Goal: Transaction & Acquisition: Purchase product/service

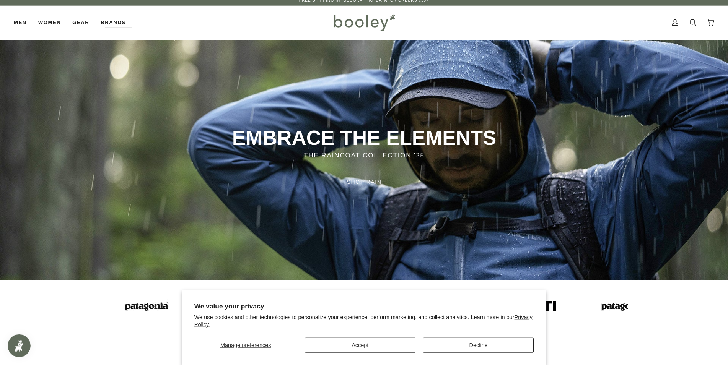
scroll to position [16, 0]
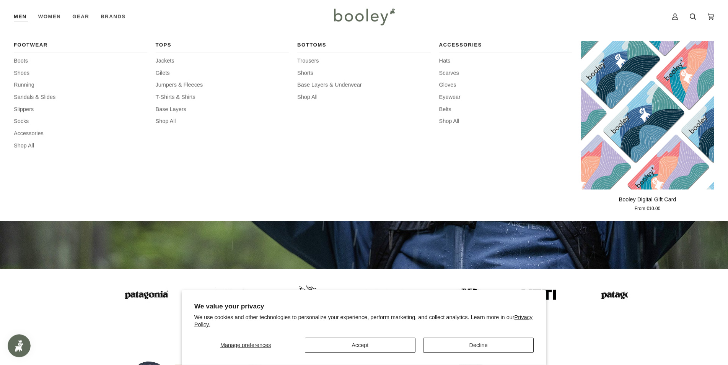
click at [22, 16] on link "Men" at bounding box center [23, 17] width 19 height 34
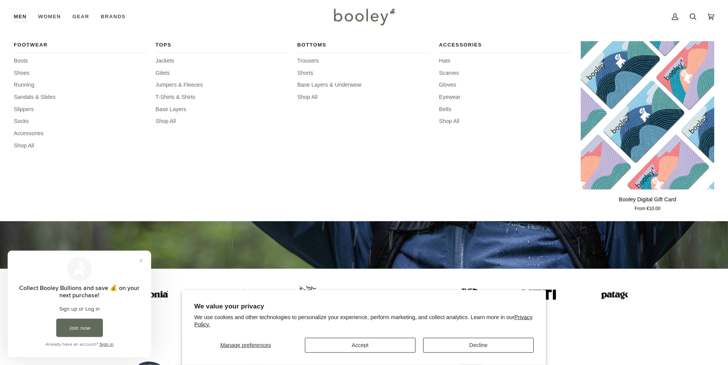
scroll to position [0, 0]
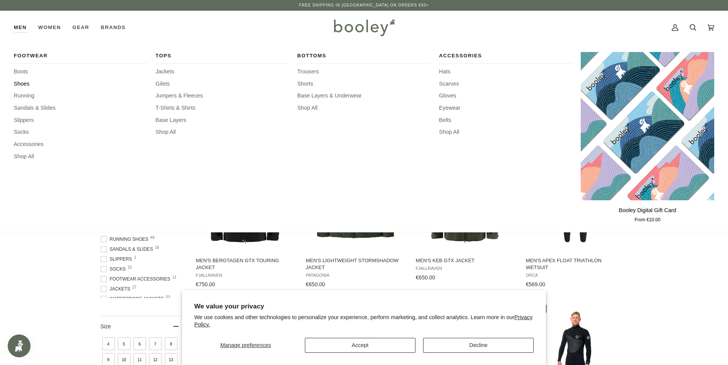
click at [25, 84] on span "Shoes" at bounding box center [80, 84] width 133 height 8
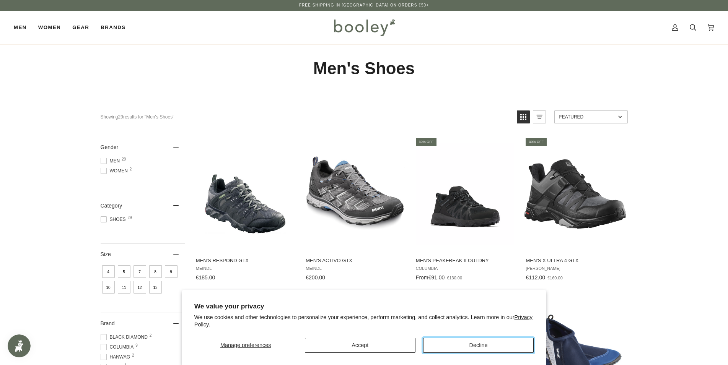
click at [476, 344] on button "Decline" at bounding box center [478, 345] width 110 height 15
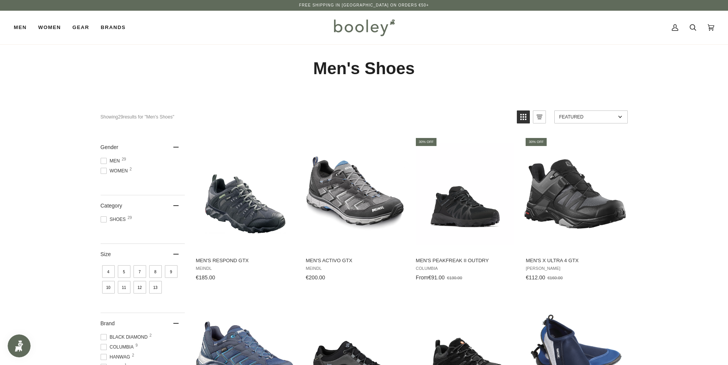
click at [102, 161] on span at bounding box center [104, 161] width 6 height 6
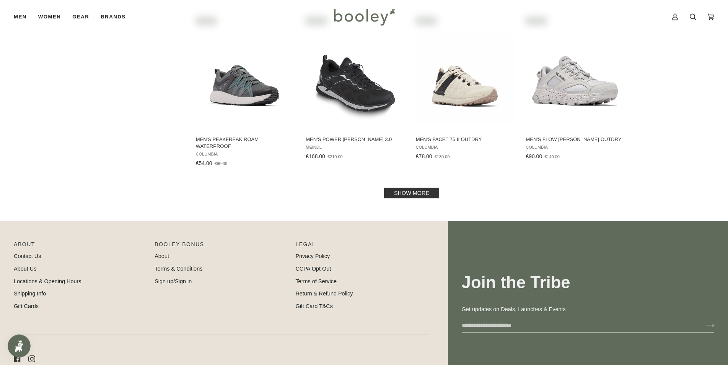
scroll to position [776, 0]
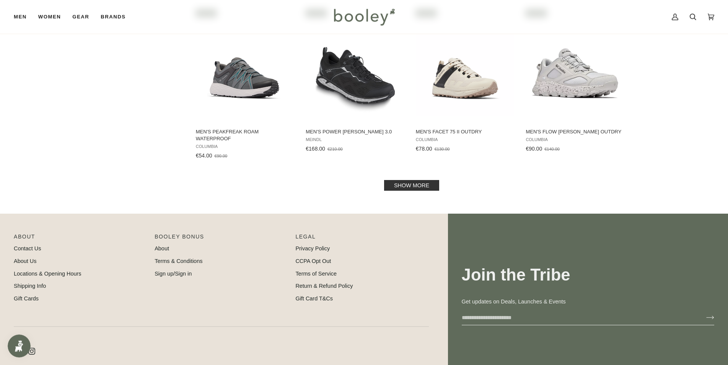
click at [410, 185] on link "Show more" at bounding box center [411, 185] width 55 height 11
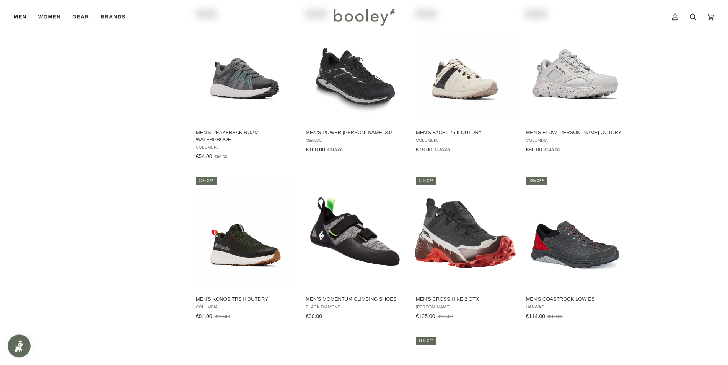
scroll to position [776, 0]
